Goal: Task Accomplishment & Management: Manage account settings

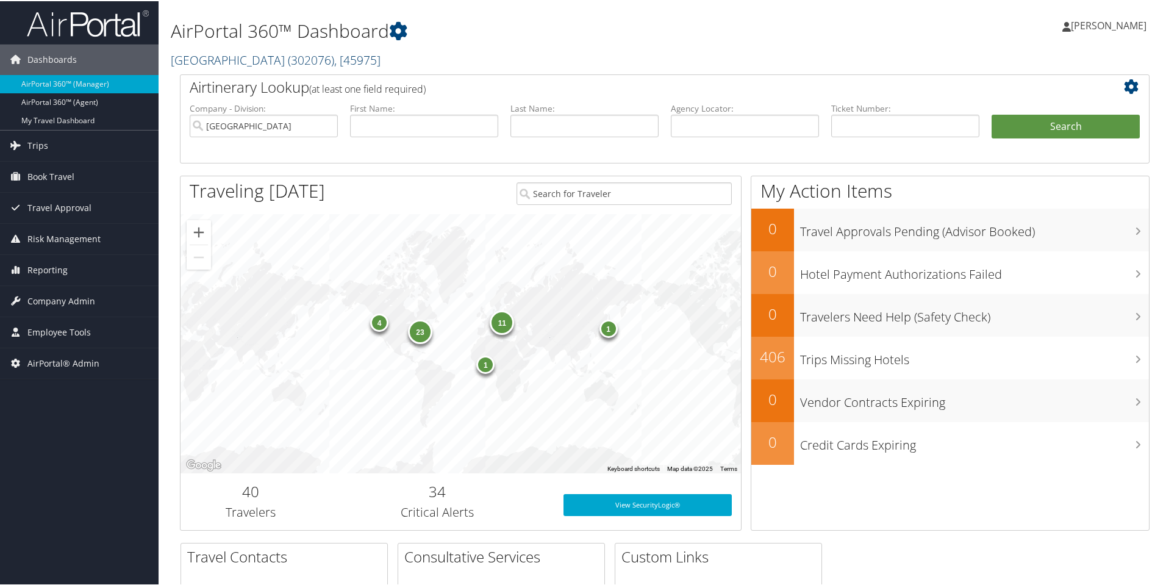
click at [232, 58] on link "Temple University ( 302076 ) , [ 45975 ]" at bounding box center [276, 59] width 210 height 16
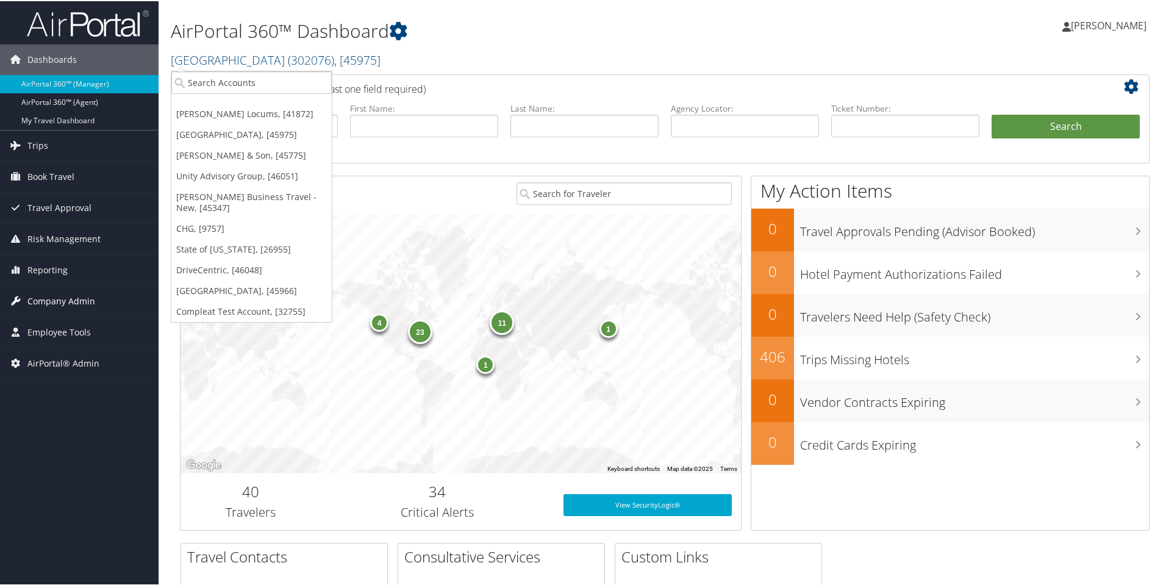
click at [42, 297] on span "Company Admin" at bounding box center [61, 300] width 68 height 30
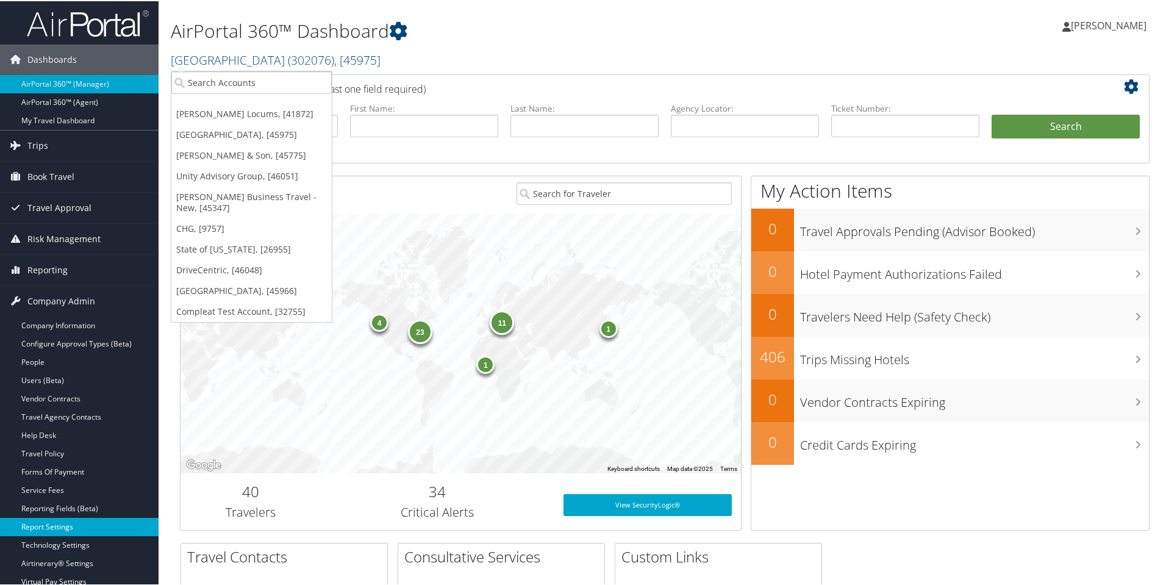
click at [56, 524] on link "Report Settings" at bounding box center [79, 526] width 159 height 18
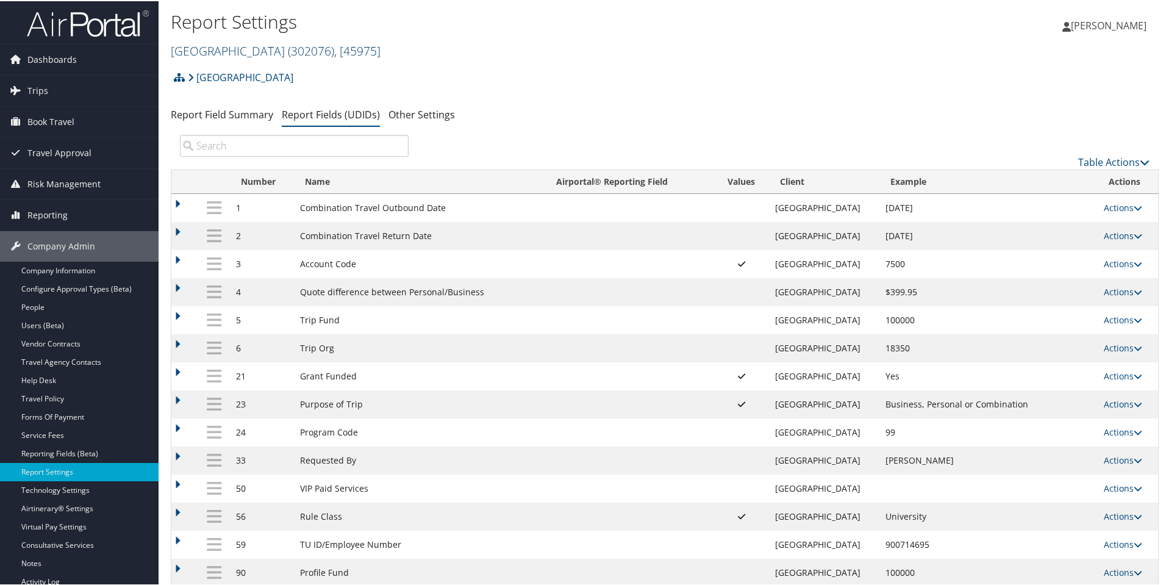
click at [226, 50] on link "Temple University ( 302076 ) , [ 45975 ]" at bounding box center [276, 49] width 210 height 16
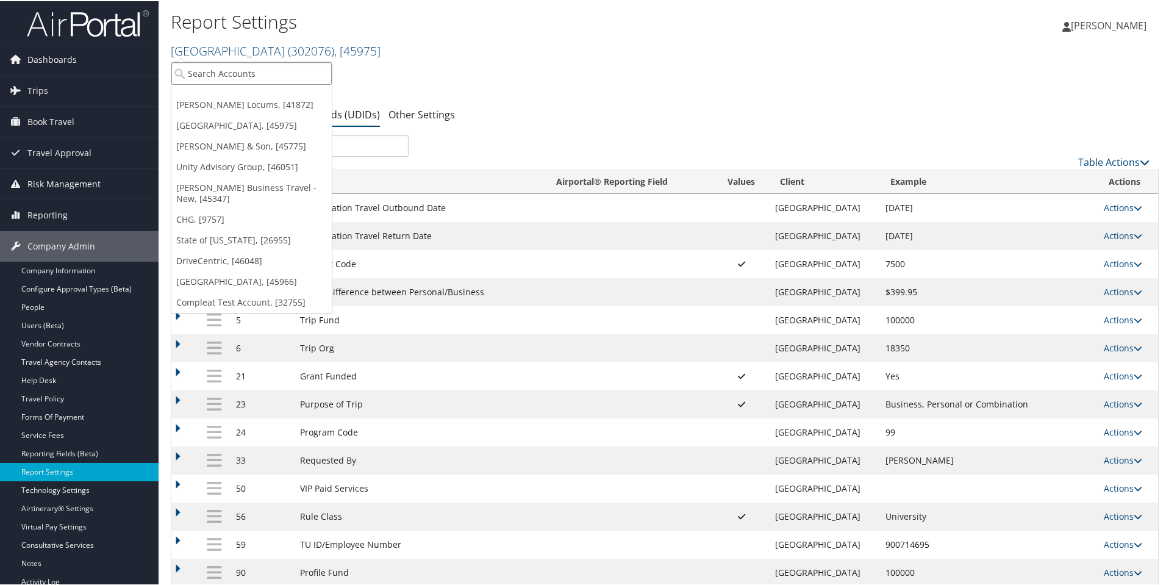
click at [236, 76] on input "search" at bounding box center [251, 72] width 160 height 23
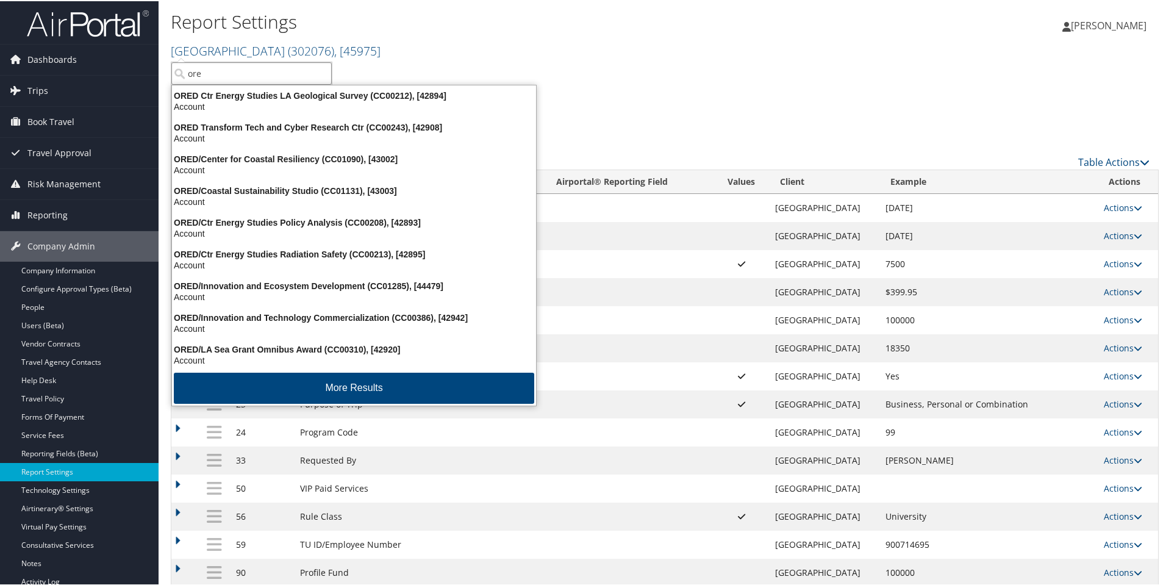
type input "oreg"
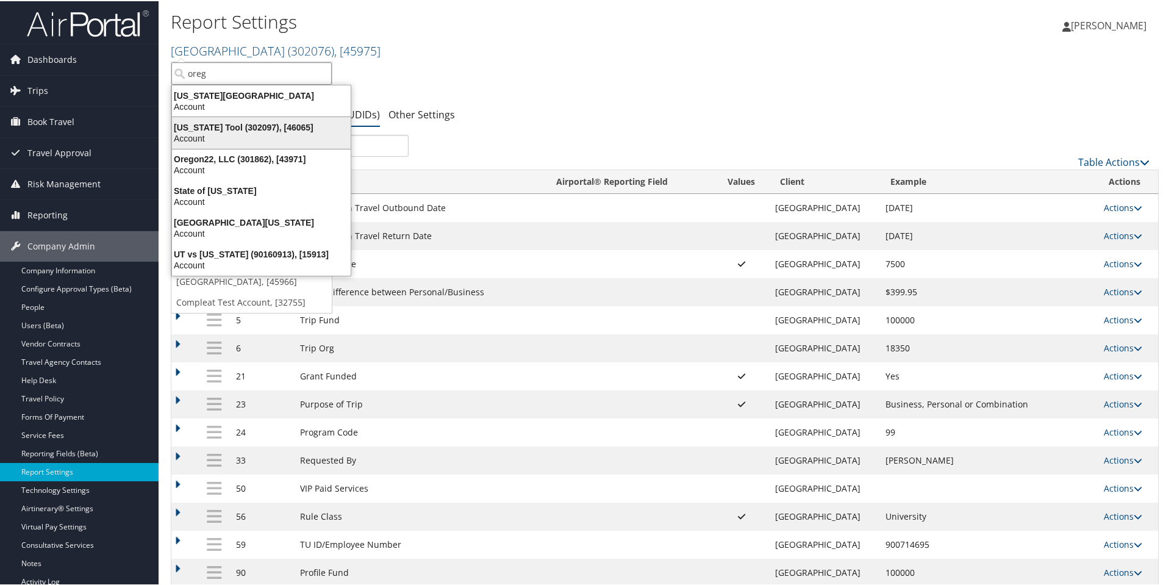
click at [214, 137] on div "Account" at bounding box center [261, 137] width 193 height 11
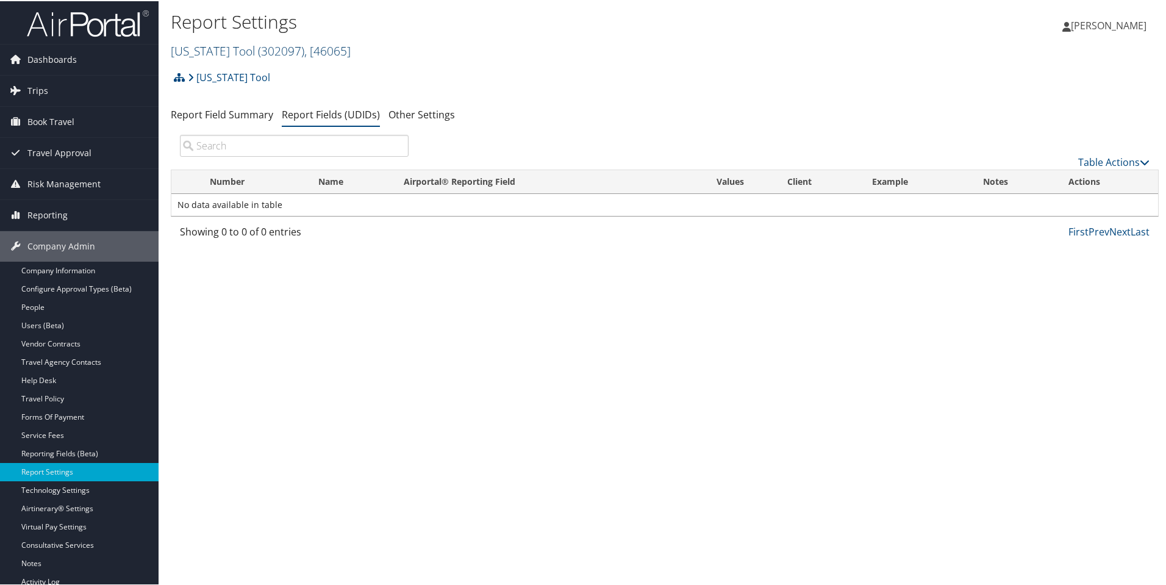
click at [238, 53] on link "Oregon Tool ( 302097 ) , [ 46065 ]" at bounding box center [261, 49] width 180 height 16
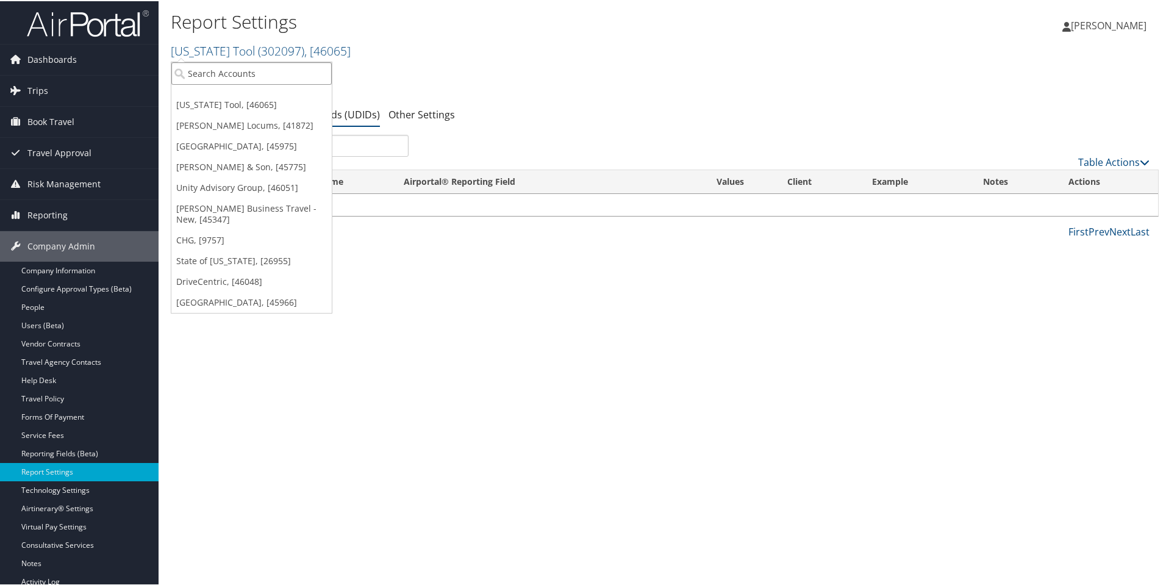
click at [216, 80] on input "search" at bounding box center [251, 72] width 160 height 23
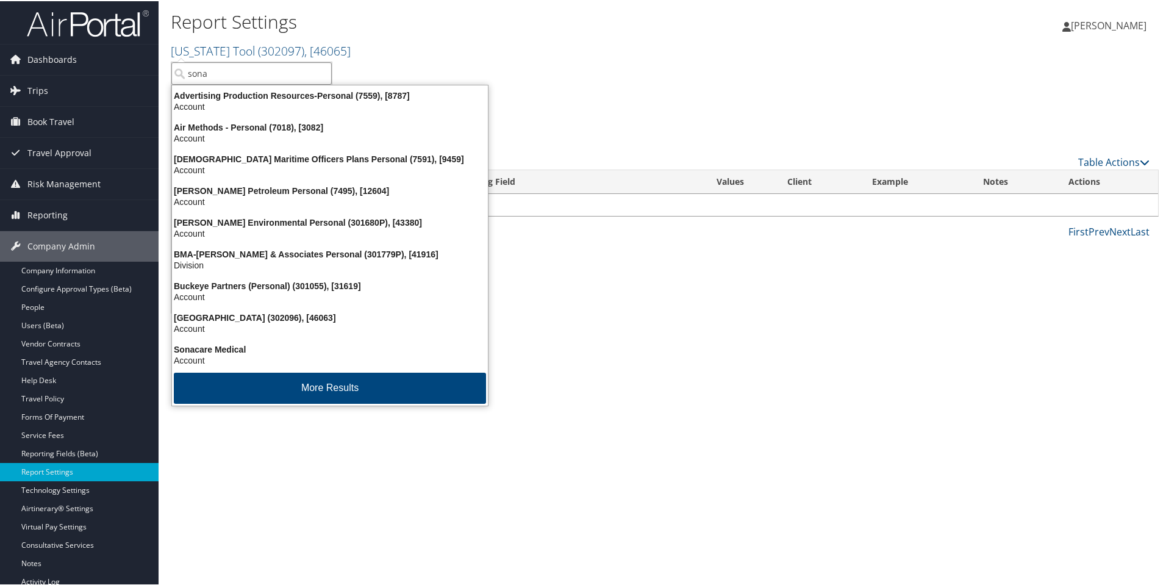
type input "sonac"
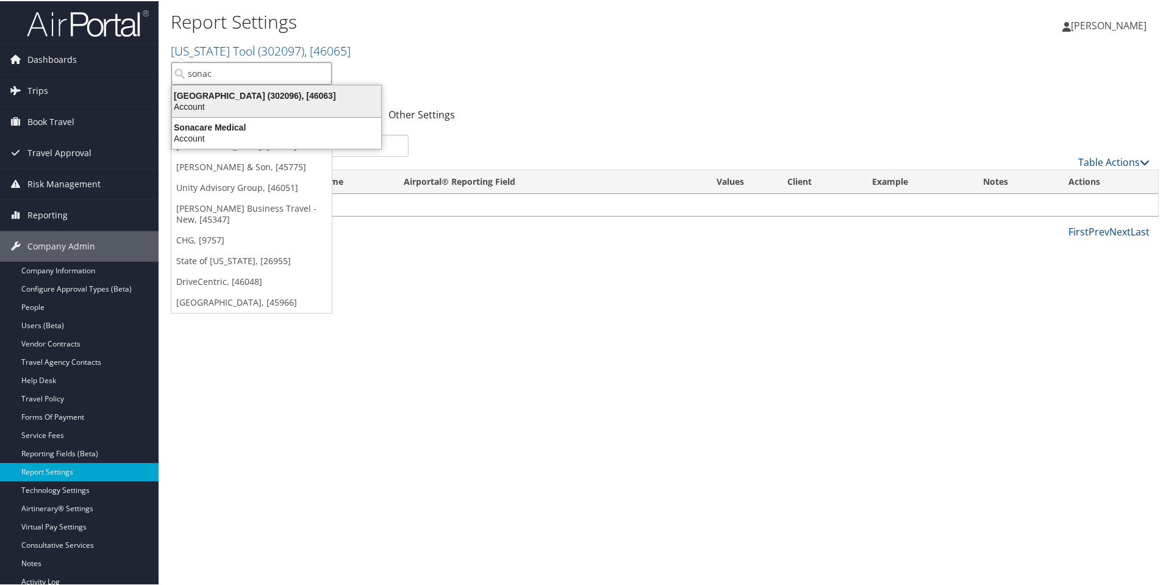
click at [210, 93] on div "Sonaca North America (302096), [46063]" at bounding box center [277, 94] width 224 height 11
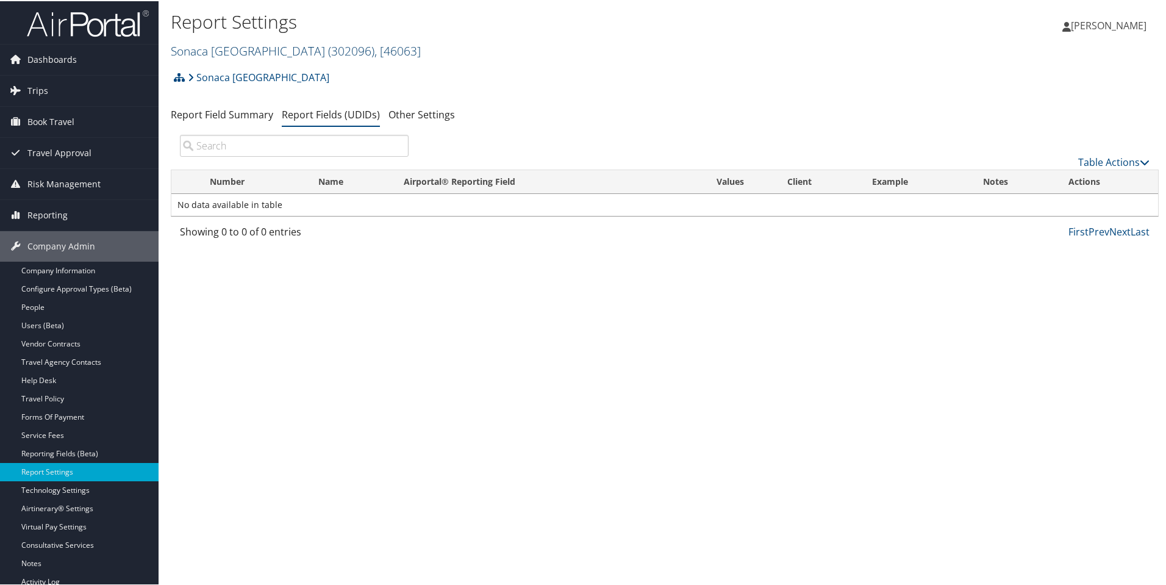
click at [241, 49] on link "[GEOGRAPHIC_DATA] ( 302096 ) , [ 46063 ]" at bounding box center [296, 49] width 250 height 16
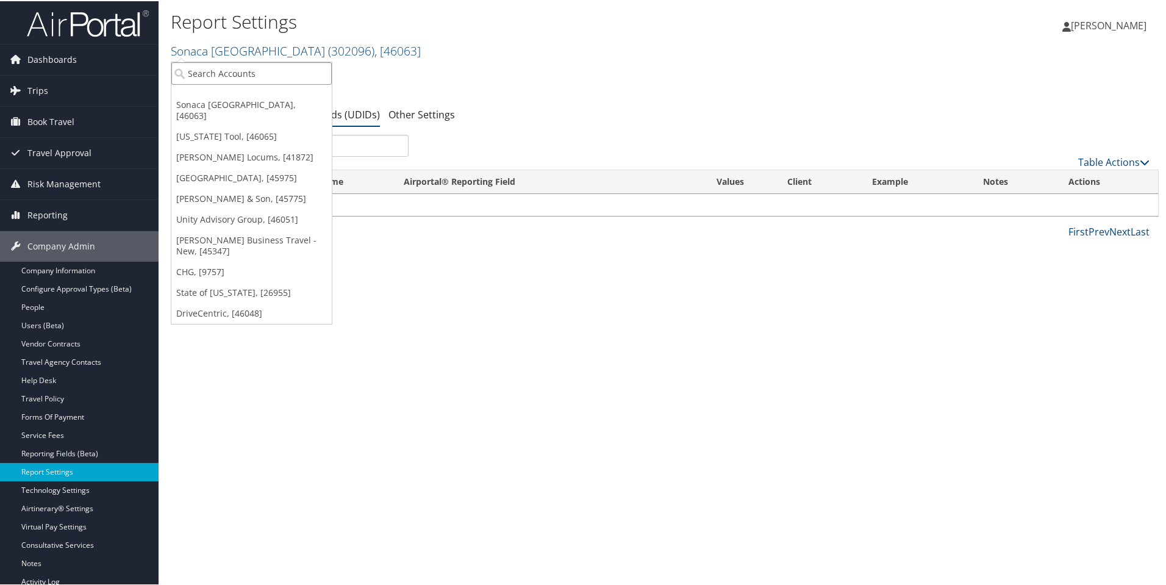
click at [231, 72] on input "search" at bounding box center [251, 72] width 160 height 23
click at [217, 302] on link "DriveCentric, [46048]" at bounding box center [251, 312] width 160 height 21
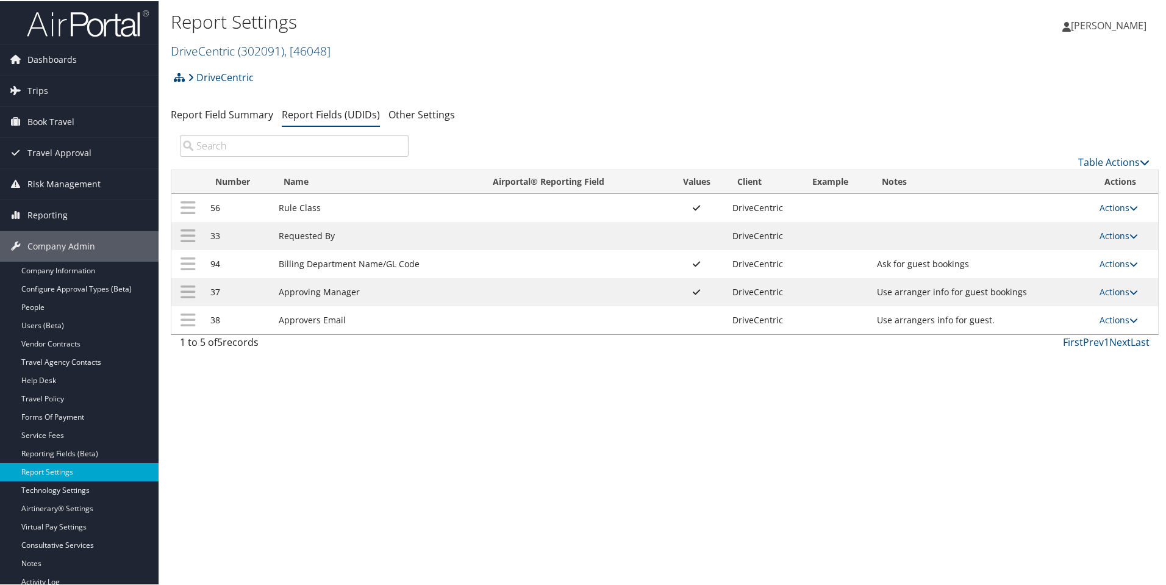
click at [228, 49] on link "DriveCentric ( 302091 ) , [ 46048 ]" at bounding box center [251, 49] width 160 height 16
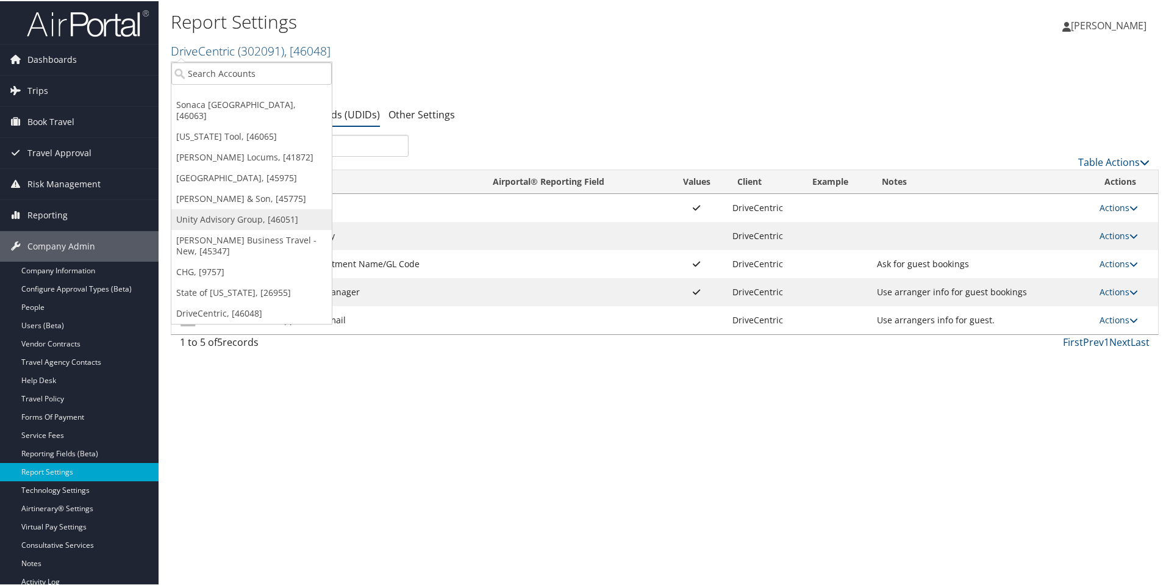
click at [238, 208] on link "Unity Advisory Group, [46051]" at bounding box center [251, 218] width 160 height 21
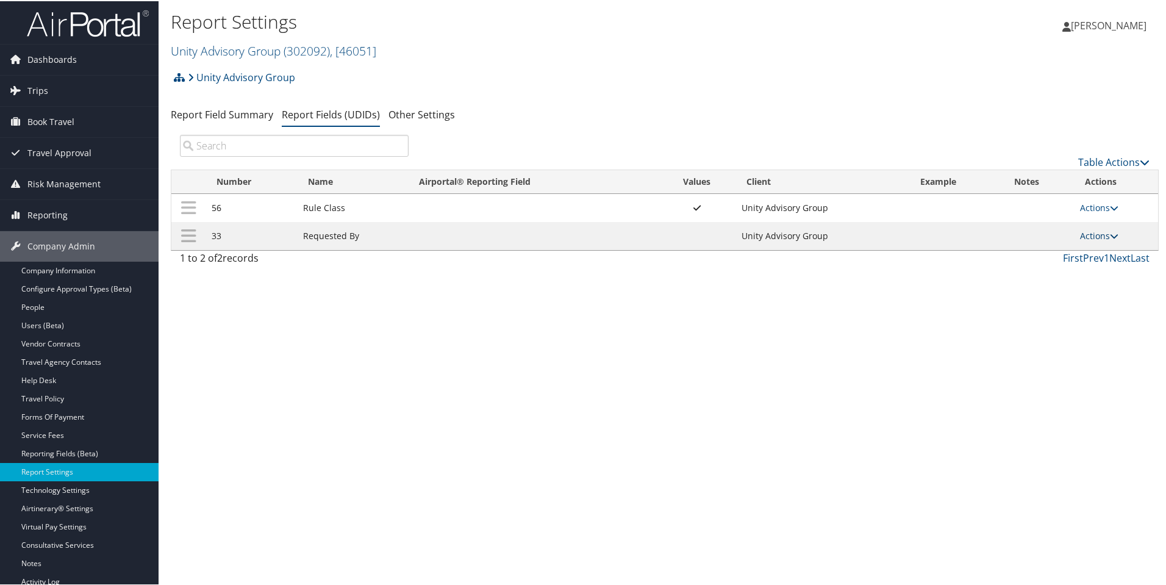
click at [1093, 235] on link "Actions" at bounding box center [1099, 235] width 38 height 12
click at [1037, 301] on link "Edit" at bounding box center [1047, 294] width 132 height 21
select select "both"
select select "trip"
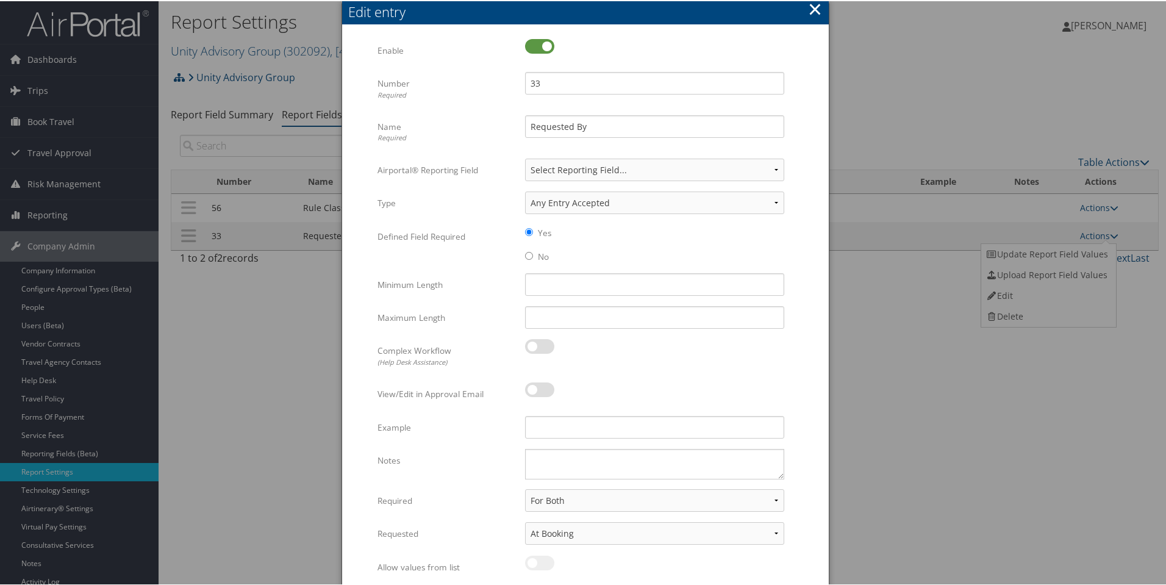
click at [812, 9] on button "×" at bounding box center [815, 8] width 14 height 24
